Goal: Task Accomplishment & Management: Use online tool/utility

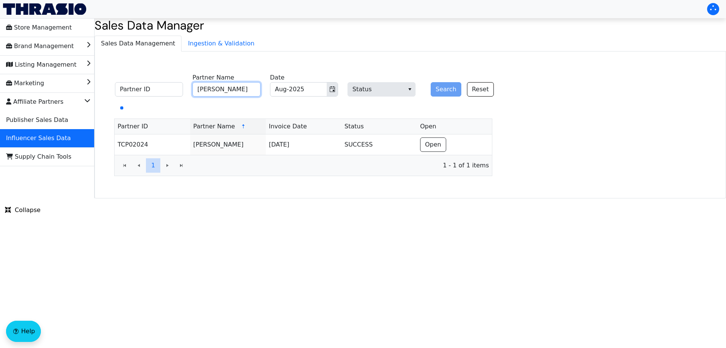
click at [212, 89] on input "[PERSON_NAME]" at bounding box center [227, 89] width 68 height 14
paste input "[PERSON_NAME]"
click at [332, 89] on icon "Toggle calendar" at bounding box center [333, 89] width 6 height 6
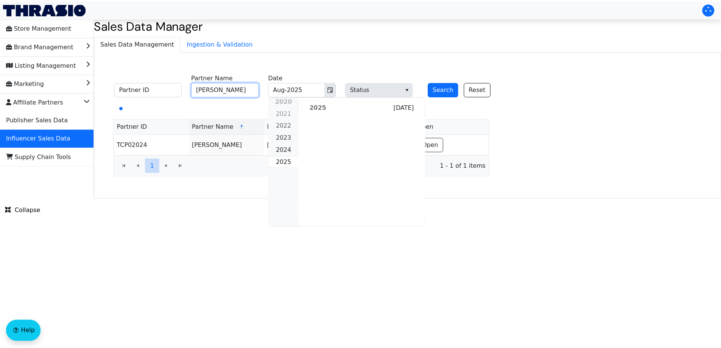
scroll to position [690, 0]
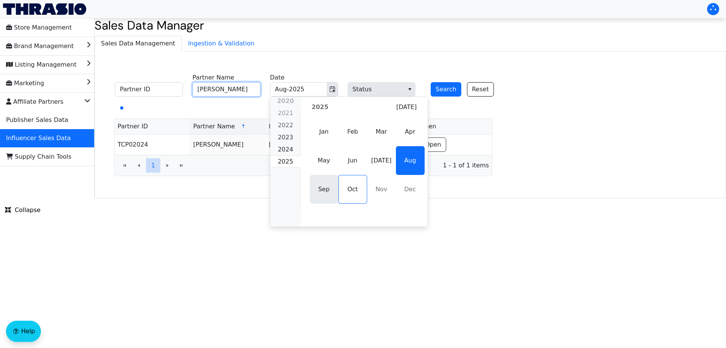
click at [326, 192] on span "Sep" at bounding box center [324, 189] width 29 height 29
type input "[PERSON_NAME]"
type input "Sep-2025"
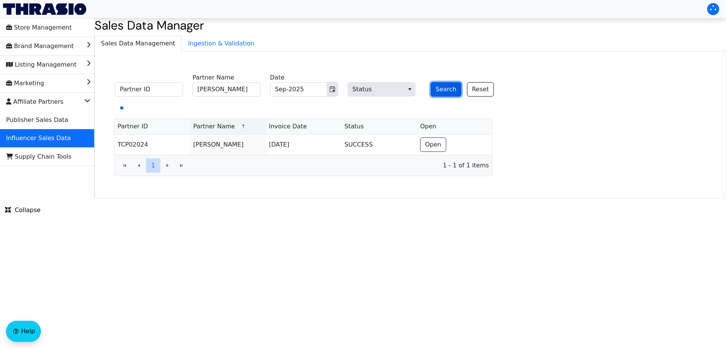
click at [439, 87] on button "Search" at bounding box center [446, 89] width 31 height 14
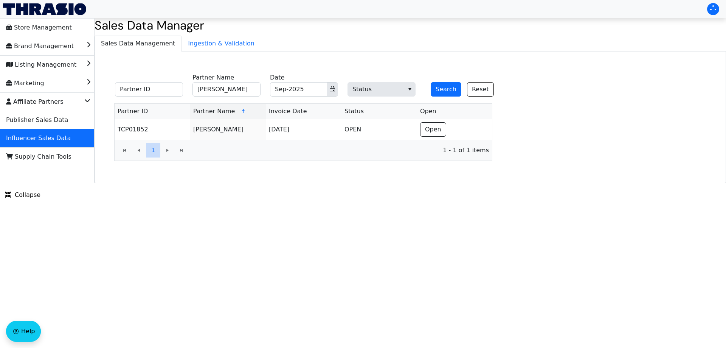
drag, startPoint x: 441, startPoint y: 120, endPoint x: 448, endPoint y: 118, distance: 7.5
click at [441, 121] on td "Open" at bounding box center [454, 129] width 75 height 20
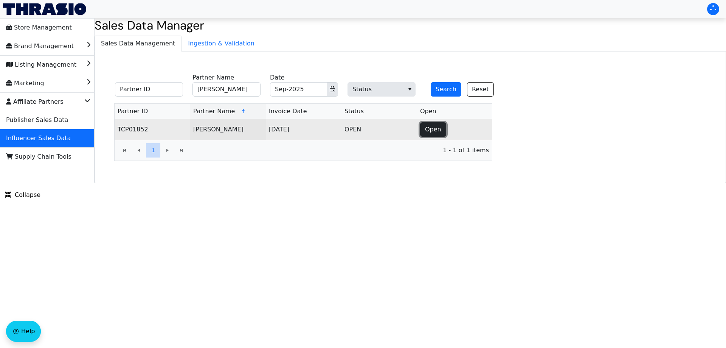
click at [436, 129] on span "Open" at bounding box center [433, 129] width 16 height 9
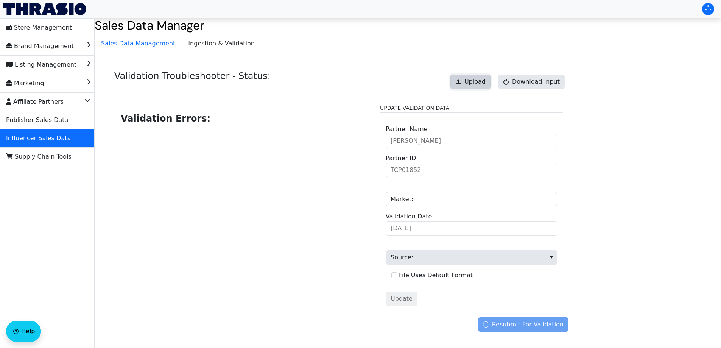
drag, startPoint x: 477, startPoint y: 79, endPoint x: 480, endPoint y: 77, distance: 4.1
click at [480, 77] on button "Upload" at bounding box center [470, 82] width 40 height 14
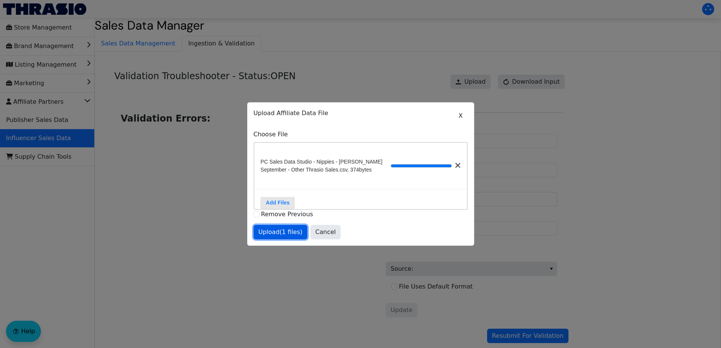
click at [279, 236] on span "Upload (1 files)" at bounding box center [280, 231] width 44 height 9
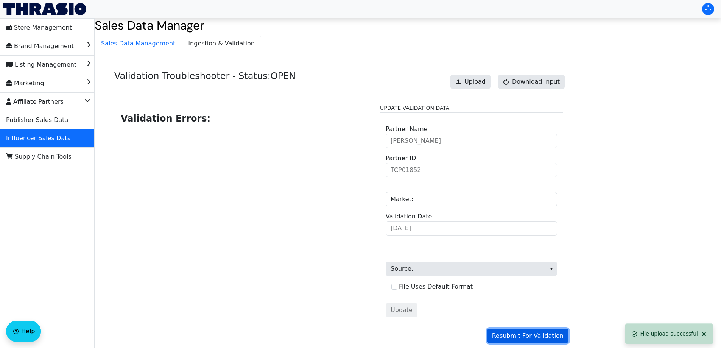
click at [513, 333] on span "Resubmit For Validation" at bounding box center [528, 335] width 72 height 9
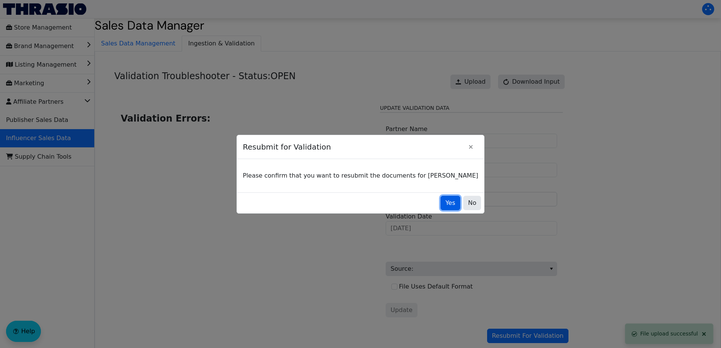
click at [445, 202] on span "Yes" at bounding box center [450, 202] width 10 height 9
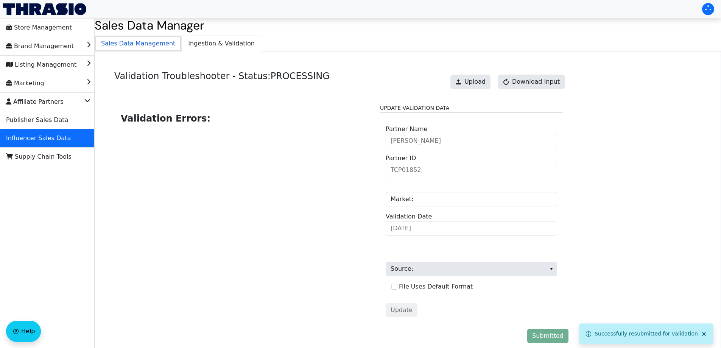
click at [151, 46] on span "Sales Data Management" at bounding box center [138, 43] width 86 height 15
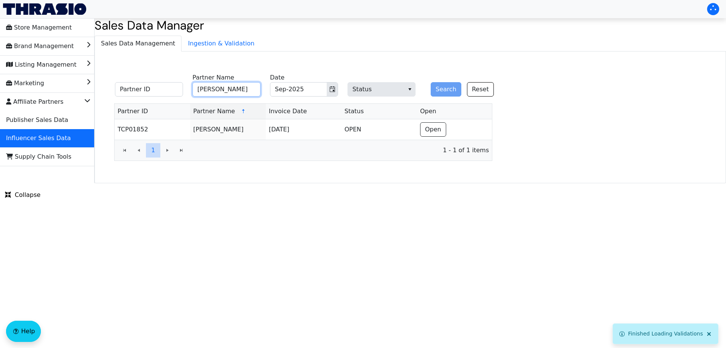
click at [236, 88] on input "[PERSON_NAME]" at bounding box center [227, 89] width 68 height 14
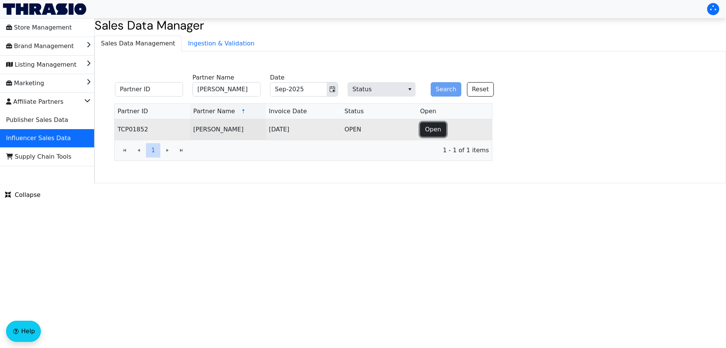
click at [429, 131] on span "Open" at bounding box center [433, 129] width 16 height 9
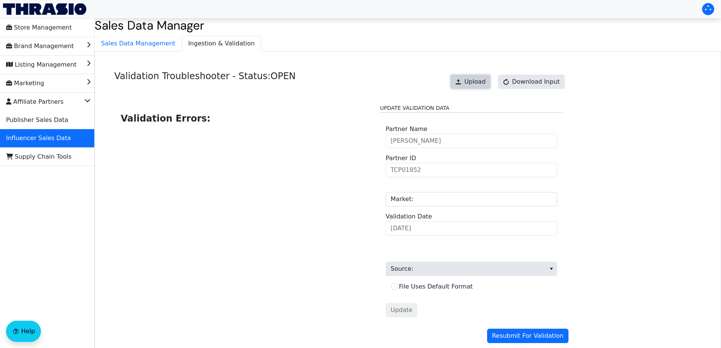
click at [474, 84] on span "Upload" at bounding box center [474, 81] width 21 height 9
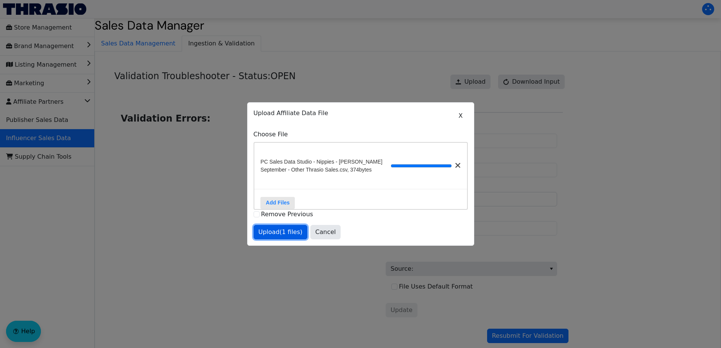
click at [290, 236] on span "Upload (1 files)" at bounding box center [280, 231] width 44 height 9
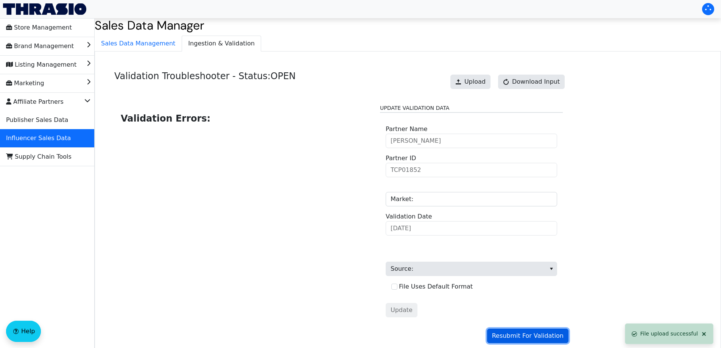
click at [532, 336] on span "Resubmit For Validation" at bounding box center [528, 335] width 72 height 9
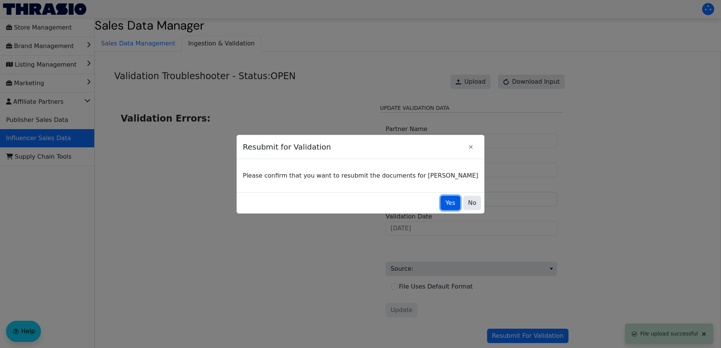
click at [445, 205] on span "Yes" at bounding box center [450, 202] width 10 height 9
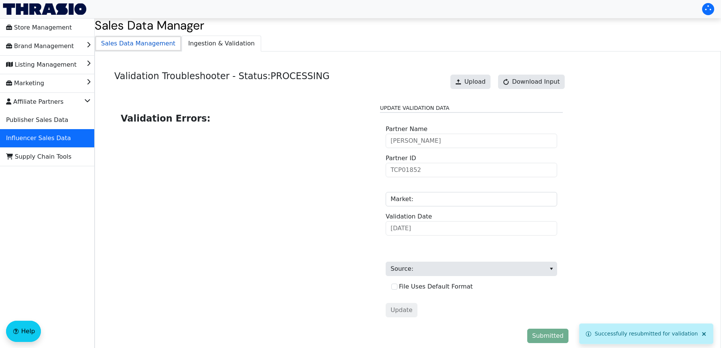
click at [129, 49] on span "Sales Data Management" at bounding box center [138, 43] width 86 height 15
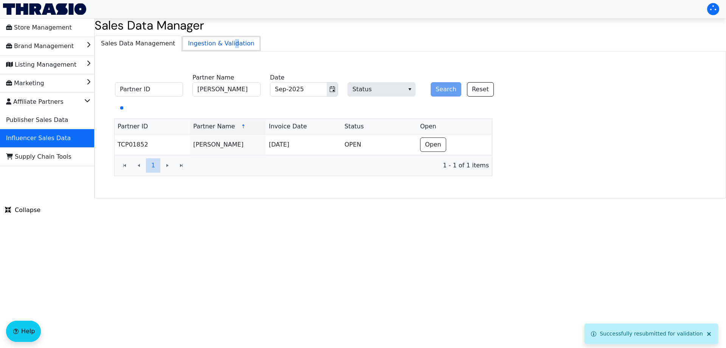
click at [223, 42] on span "Ingestion & Validation" at bounding box center [221, 43] width 79 height 15
